Goal: Transaction & Acquisition: Subscribe to service/newsletter

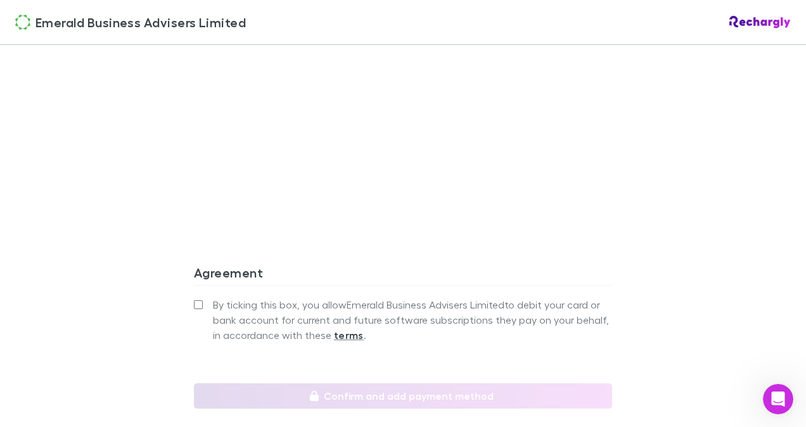
scroll to position [1140, 0]
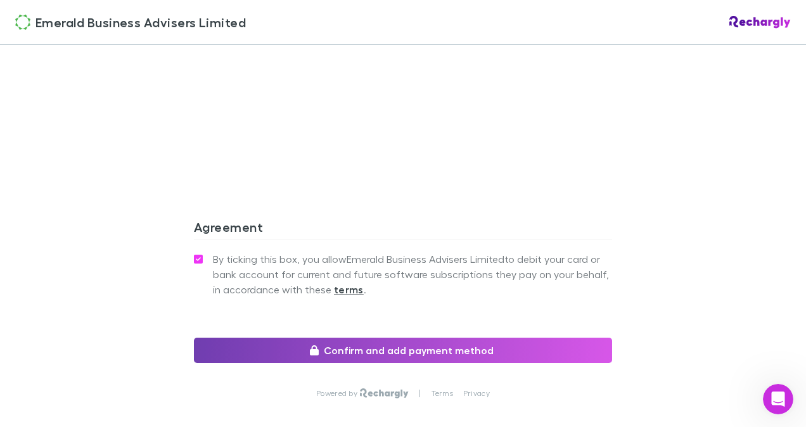
click at [366, 339] on button "Confirm and add payment method" at bounding box center [403, 350] width 418 height 25
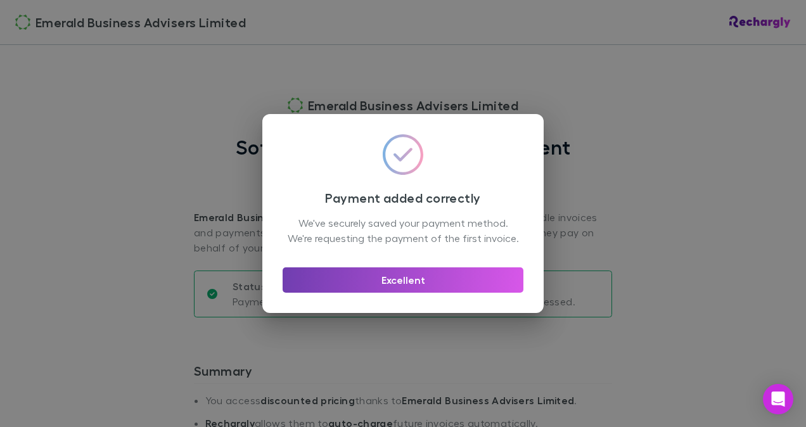
click at [401, 288] on button "Excellent" at bounding box center [403, 279] width 241 height 25
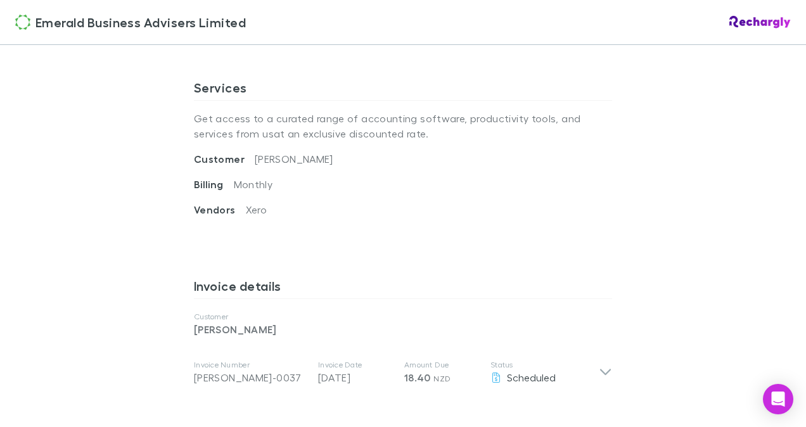
scroll to position [697, 0]
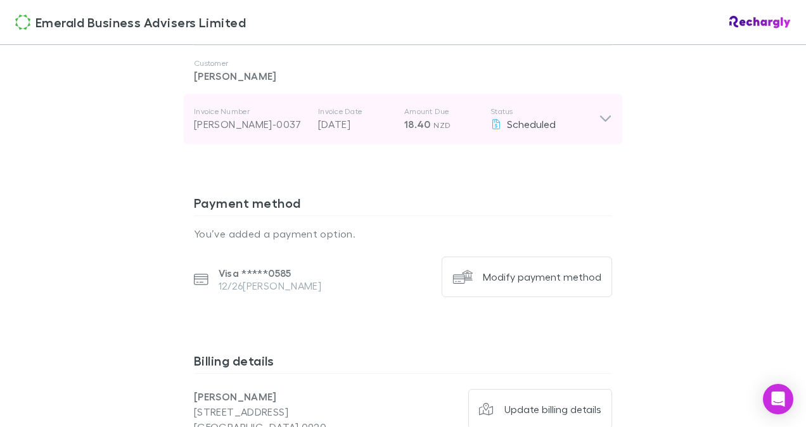
click at [599, 116] on icon at bounding box center [605, 118] width 13 height 15
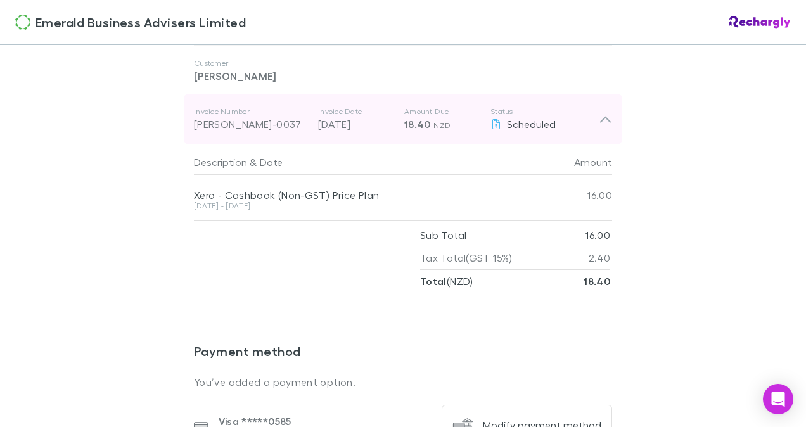
click at [601, 117] on icon at bounding box center [605, 120] width 11 height 6
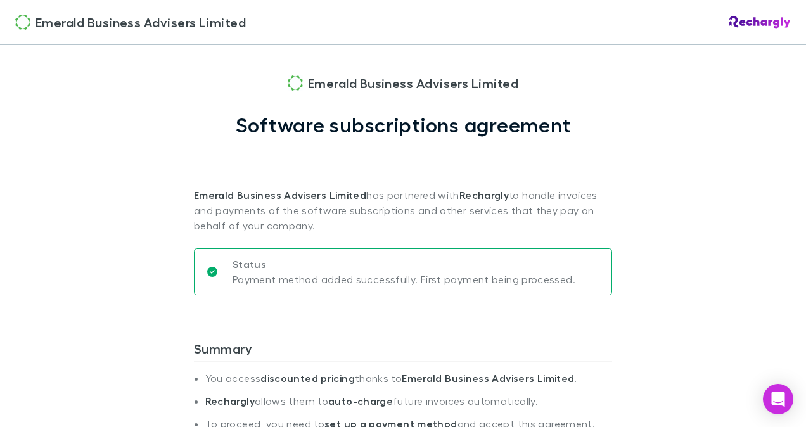
scroll to position [0, 0]
